Goal: Ask a question

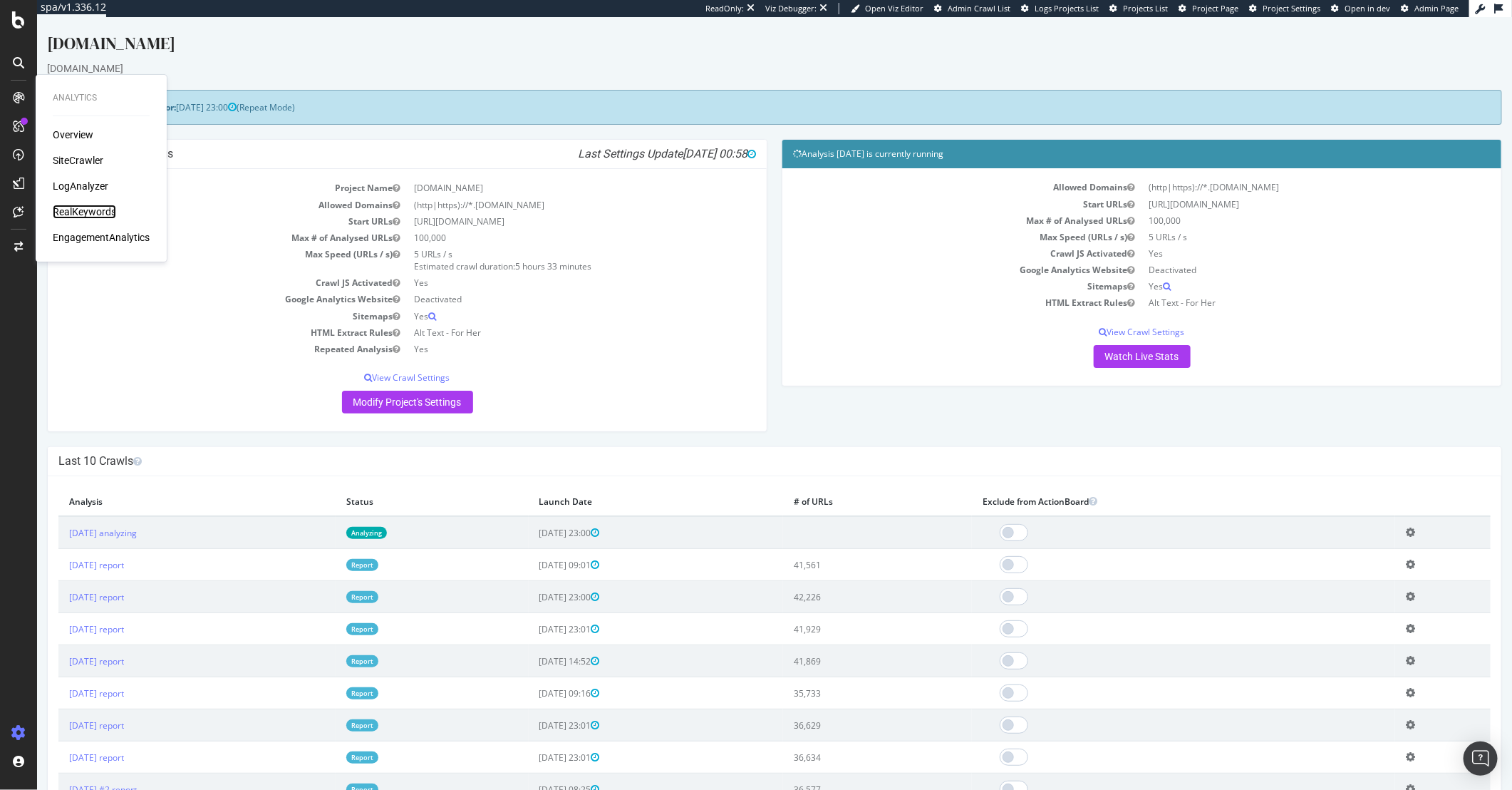
click at [83, 207] on div "RealKeywords" at bounding box center [84, 212] width 64 height 14
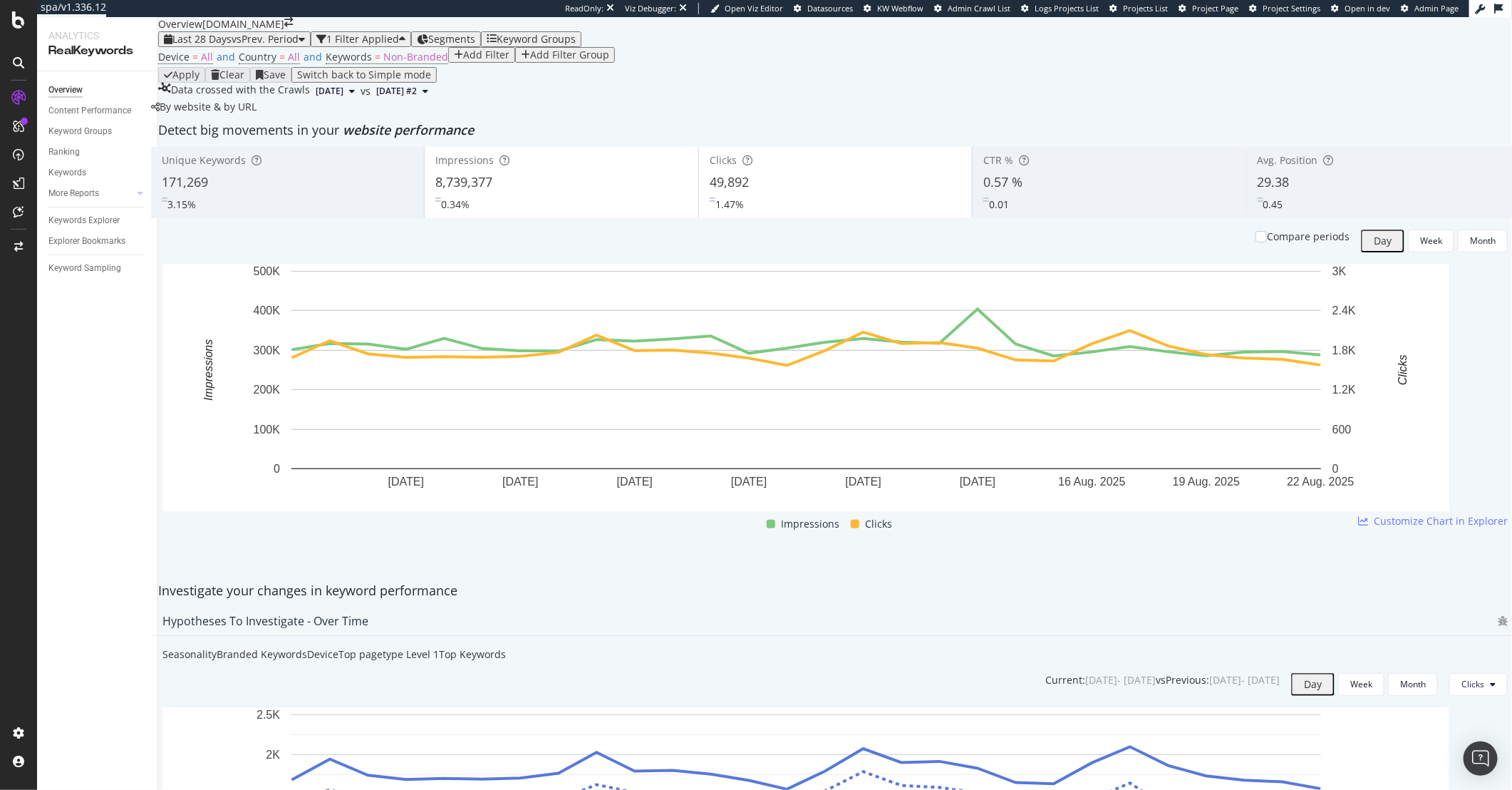
scroll to position [1283, 0]
drag, startPoint x: 243, startPoint y: 301, endPoint x: 194, endPoint y: 302, distance: 49.0
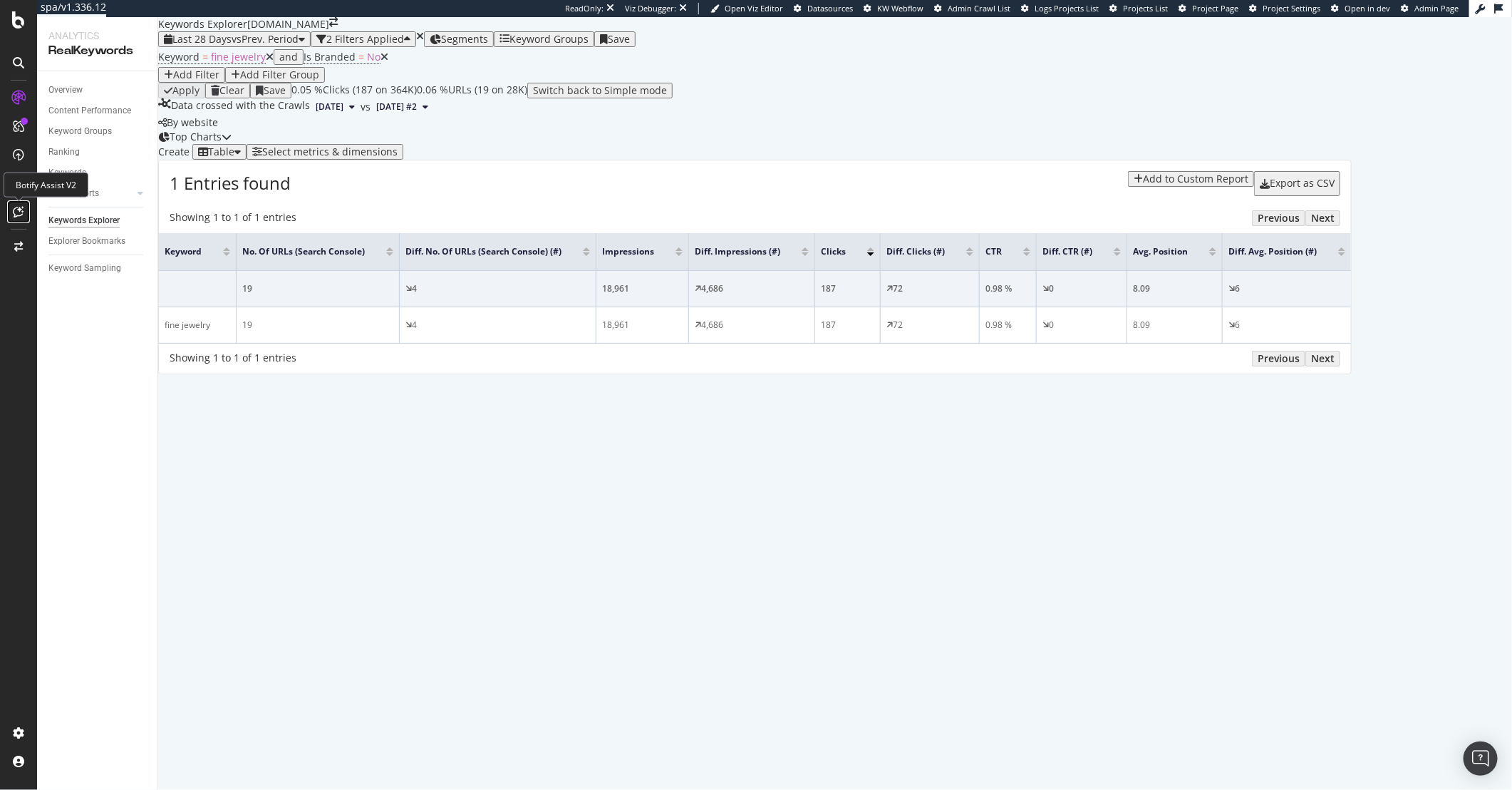
click at [7, 204] on div at bounding box center [19, 212] width 23 height 23
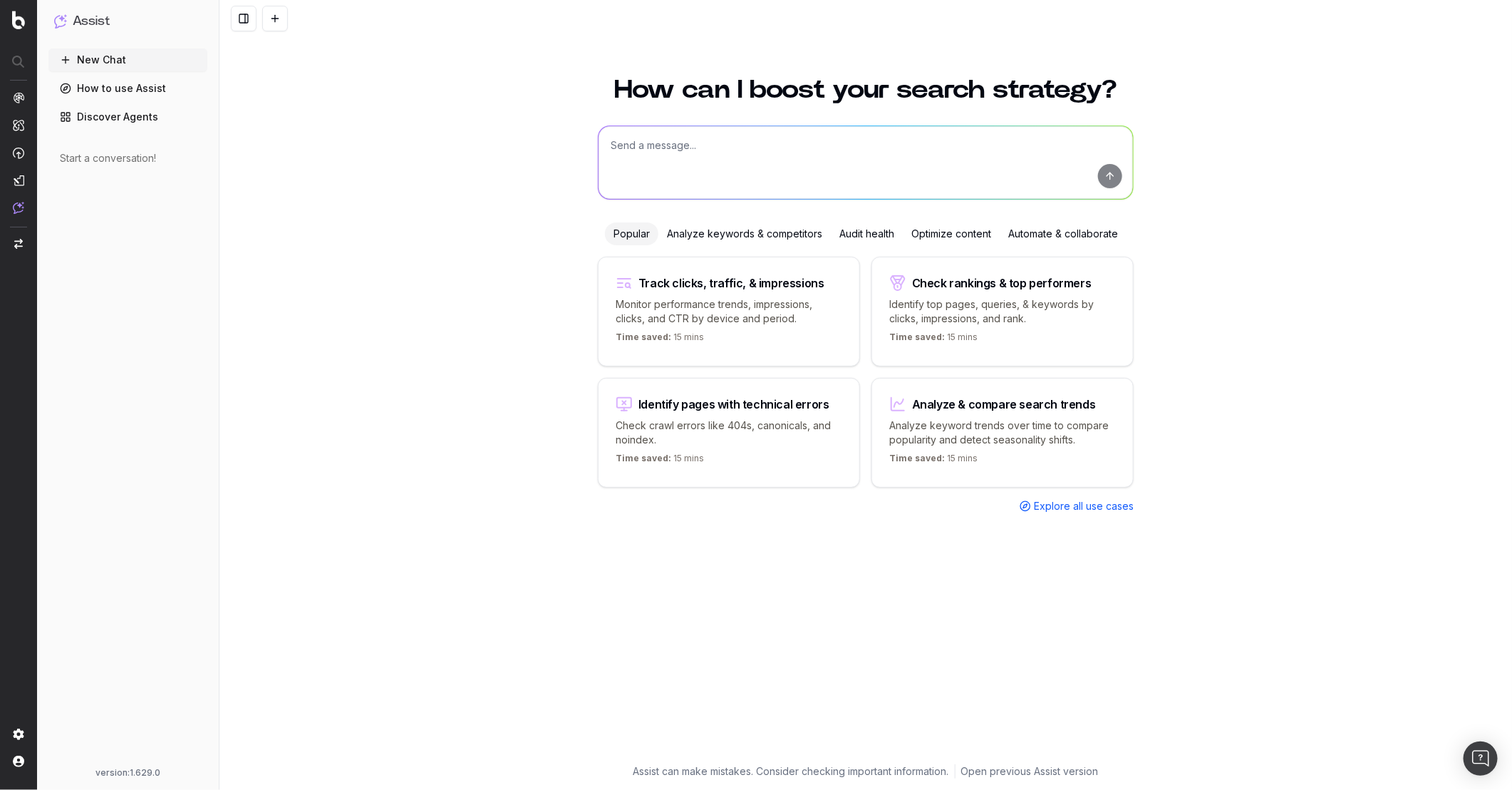
click at [689, 162] on textarea at bounding box center [865, 162] width 535 height 73
paste textarea "rovide me with fan out queries that an AI search bot will explore for the searc…"
click at [613, 148] on textarea "rovide me with fan out queries that an AI search bot will explore for the searc…" at bounding box center [865, 162] width 535 height 73
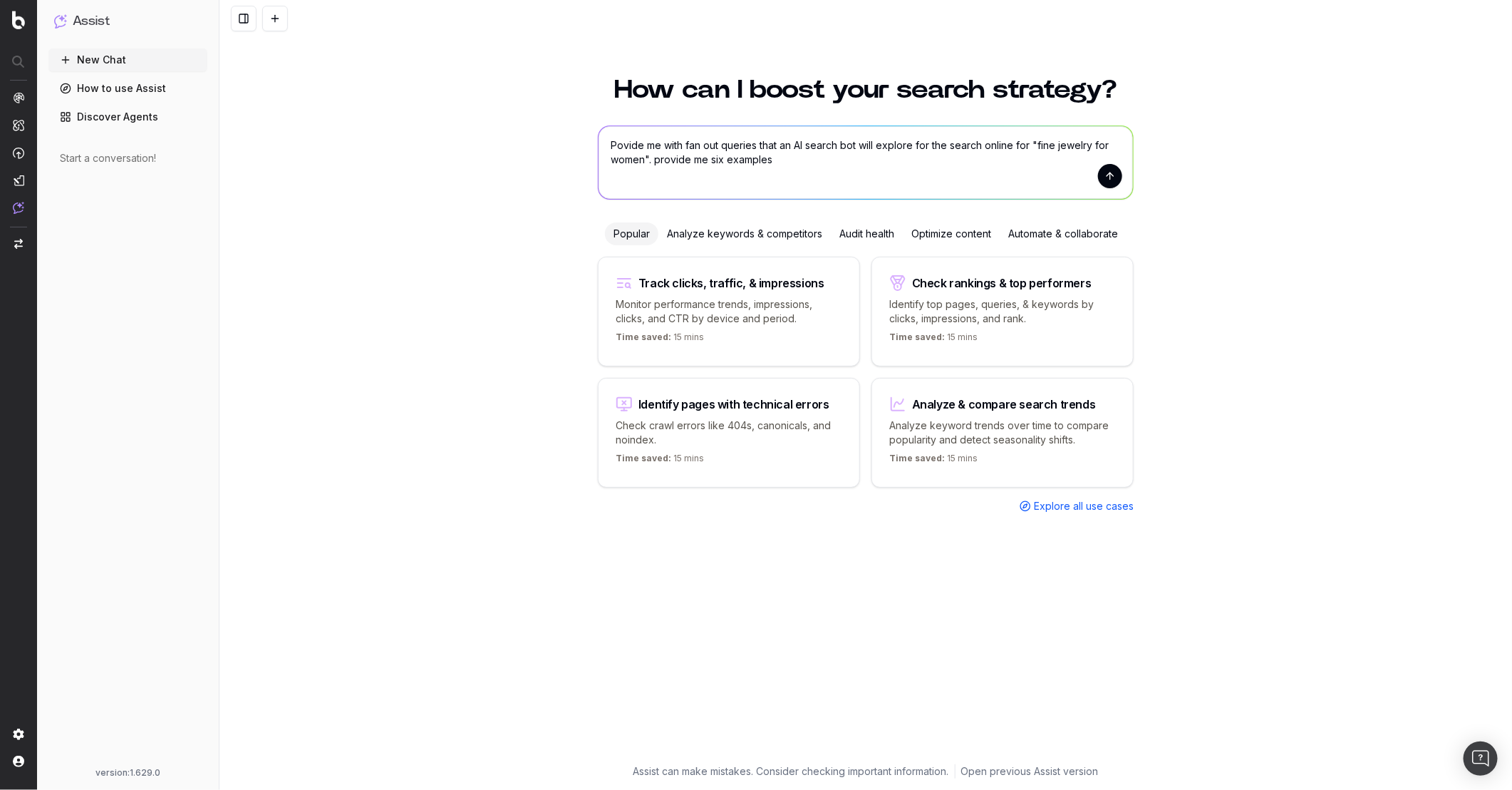
click at [805, 160] on textarea "Povide me with fan out queries that an AI search bot will explore for the searc…" at bounding box center [865, 162] width 535 height 73
type textarea "Povide me with fan out queries that an AI search bot will explore for the searc…"
